Goal: Check status: Check status

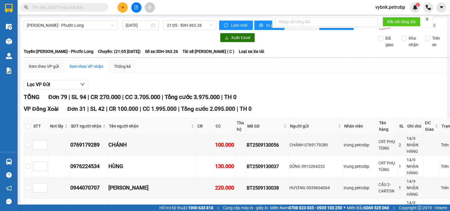
scroll to position [1439, 0]
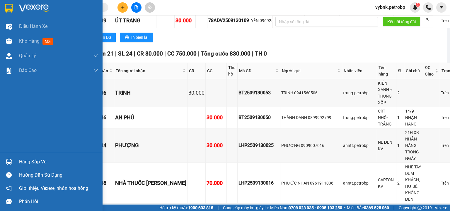
click at [23, 165] on div "Hàng sắp về" at bounding box center [58, 161] width 79 height 9
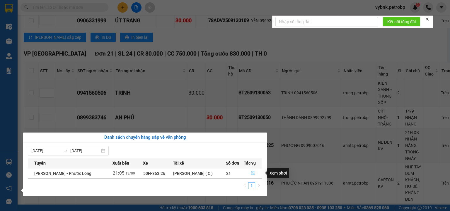
click at [251, 170] on button "button" at bounding box center [253, 172] width 18 height 9
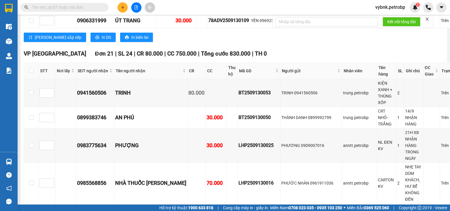
click at [387, 10] on span "vybnk.petrobp" at bounding box center [390, 7] width 39 height 7
click at [394, 20] on span "Đăng xuất" at bounding box center [393, 18] width 28 height 6
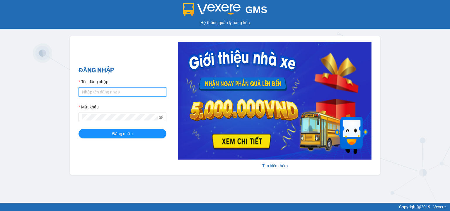
type input "pbi01.petrobp"
click at [119, 93] on input "pbi01.petrobp" at bounding box center [123, 91] width 88 height 9
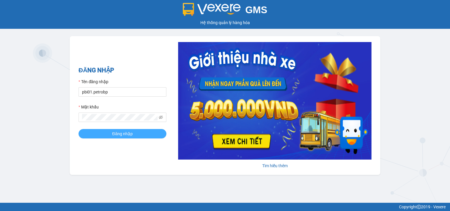
drag, startPoint x: 87, startPoint y: 131, endPoint x: 90, endPoint y: 123, distance: 9.0
click at [87, 131] on button "Đăng nhập" at bounding box center [123, 133] width 88 height 9
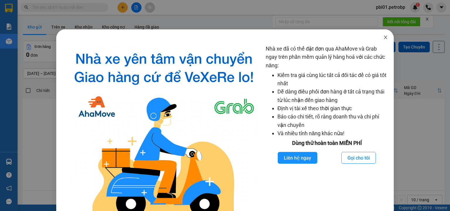
click at [384, 39] on icon "close" at bounding box center [386, 37] width 5 height 5
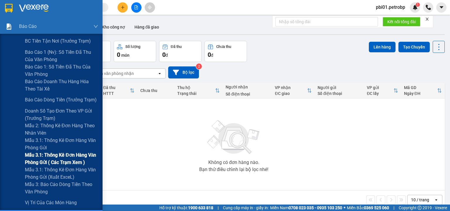
click at [52, 158] on span "Mẫu 3.1: Thống kê đơn hàng văn phòng gửi ( các trạm xem )" at bounding box center [61, 158] width 73 height 15
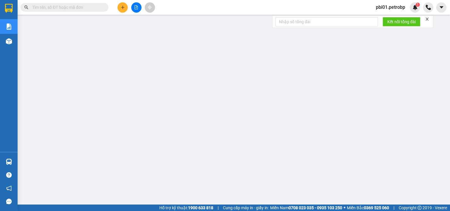
paste input "PB2509130022"
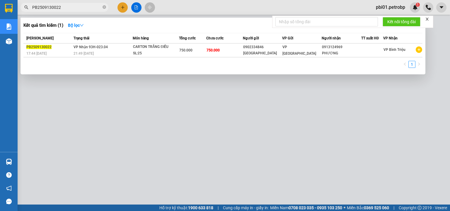
type input "PB2509130022"
click at [176, 10] on div at bounding box center [225, 105] width 450 height 211
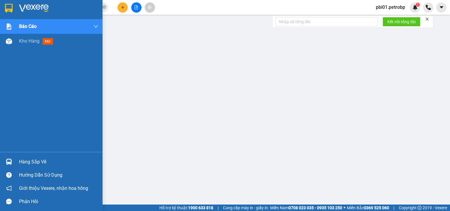
click at [29, 161] on div "Hàng sắp về" at bounding box center [58, 161] width 79 height 9
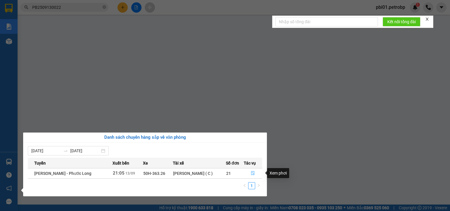
click at [255, 173] on button "button" at bounding box center [253, 172] width 18 height 9
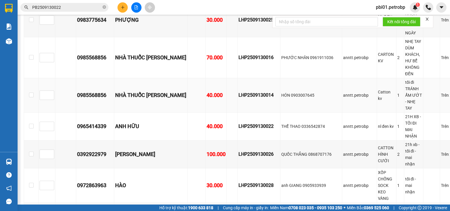
scroll to position [1408, 0]
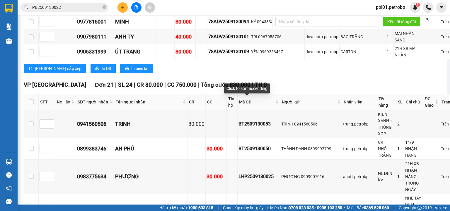
click at [266, 101] on div "Mã GD" at bounding box center [259, 102] width 40 height 6
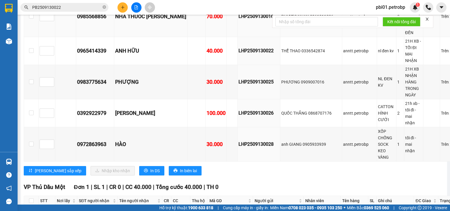
scroll to position [1939, 0]
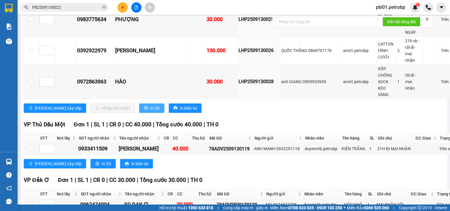
click at [150, 111] on span "In DS" at bounding box center [154, 108] width 9 height 6
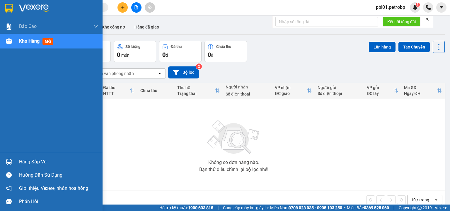
click at [18, 157] on div "Hàng sắp về" at bounding box center [51, 161] width 103 height 13
